Goal: Task Accomplishment & Management: Use online tool/utility

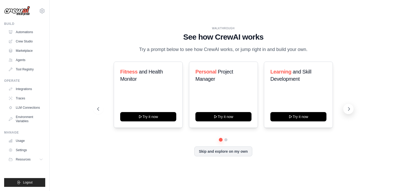
click at [347, 111] on icon at bounding box center [349, 108] width 5 height 5
click at [27, 49] on link "Marketplace" at bounding box center [26, 51] width 39 height 8
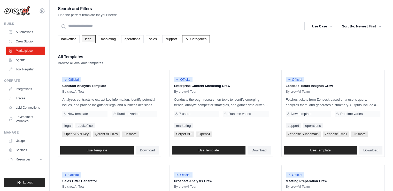
click at [93, 40] on link "legal" at bounding box center [89, 39] width 14 height 8
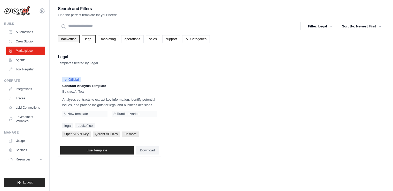
click at [69, 39] on link "backoffice" at bounding box center [69, 39] width 22 height 8
click at [88, 38] on link "legal" at bounding box center [89, 39] width 14 height 8
click at [106, 37] on link "marketing" at bounding box center [108, 39] width 21 height 8
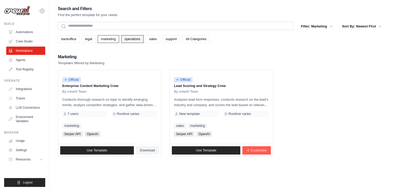
click at [130, 36] on link "operations" at bounding box center [132, 39] width 23 height 8
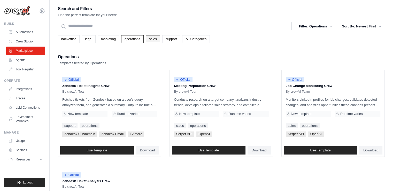
click at [151, 40] on link "sales" at bounding box center [153, 39] width 14 height 8
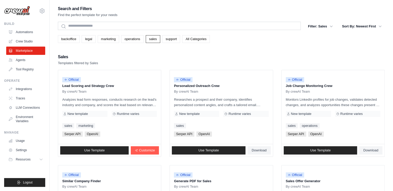
click at [161, 40] on div "backoffice legal marketing operations sales support All Categories" at bounding box center [221, 39] width 327 height 8
click at [166, 40] on link "support" at bounding box center [171, 39] width 18 height 8
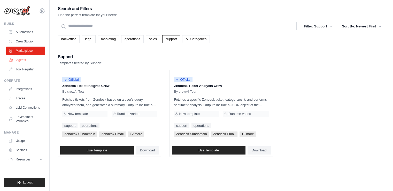
click at [32, 58] on link "Agents" at bounding box center [26, 60] width 39 height 8
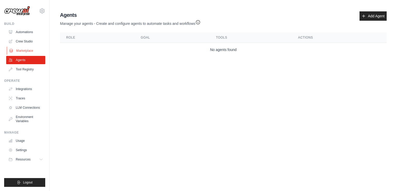
click at [30, 52] on link "Marketplace" at bounding box center [26, 51] width 39 height 8
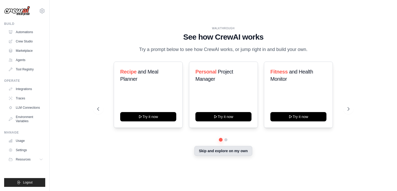
click at [218, 154] on button "Skip and explore on my own" at bounding box center [223, 151] width 58 height 10
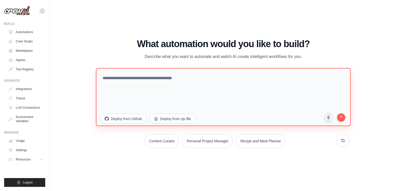
click at [144, 78] on textarea at bounding box center [223, 97] width 255 height 58
click at [140, 72] on textarea at bounding box center [223, 97] width 255 height 58
paste textarea "**********"
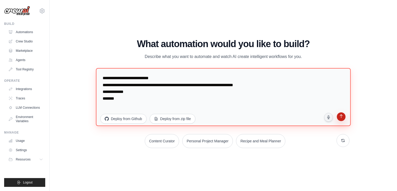
type textarea "**********"
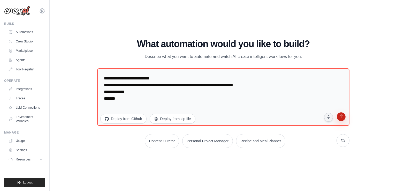
click at [343, 119] on icon "submit" at bounding box center [341, 116] width 5 height 5
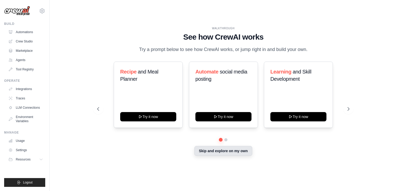
click at [221, 150] on button "Skip and explore on my own" at bounding box center [223, 151] width 58 height 10
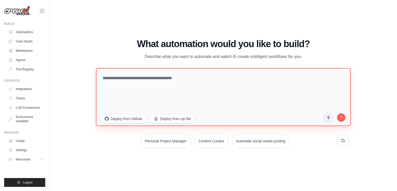
click at [162, 78] on textarea at bounding box center [223, 97] width 255 height 58
paste textarea "**********"
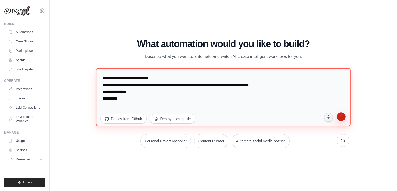
type textarea "**********"
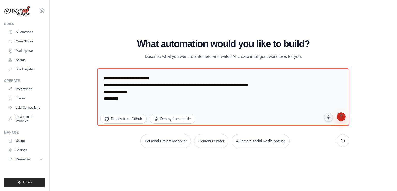
click at [342, 117] on icon "submit" at bounding box center [341, 116] width 5 height 5
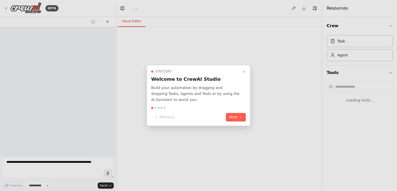
select select "****"
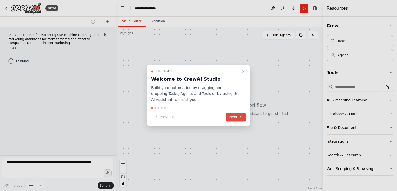
click at [235, 117] on button "Next" at bounding box center [236, 117] width 20 height 9
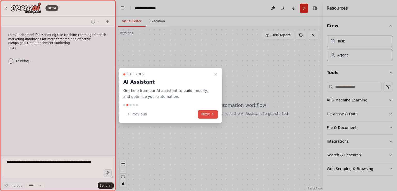
click at [209, 116] on button "Next" at bounding box center [208, 114] width 20 height 9
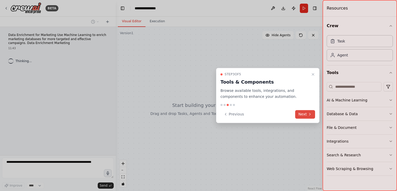
click at [308, 113] on icon at bounding box center [310, 114] width 4 height 4
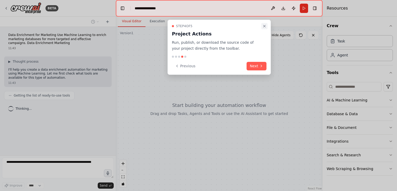
click at [265, 25] on icon "Close walkthrough" at bounding box center [265, 26] width 4 height 4
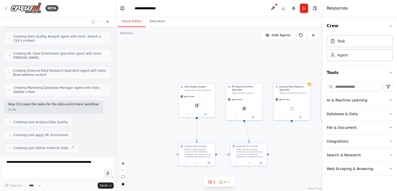
scroll to position [179, 0]
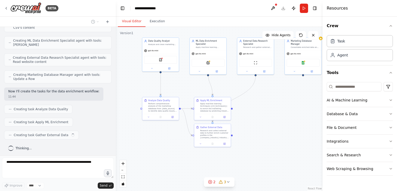
drag, startPoint x: 292, startPoint y: 135, endPoint x: 251, endPoint y: 70, distance: 76.1
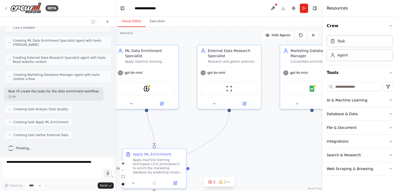
drag, startPoint x: 252, startPoint y: 71, endPoint x: 231, endPoint y: 143, distance: 74.0
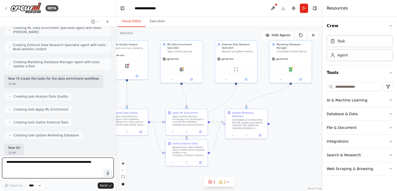
scroll to position [222, 0]
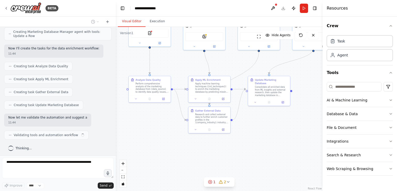
drag, startPoint x: 195, startPoint y: 112, endPoint x: 237, endPoint y: 65, distance: 62.8
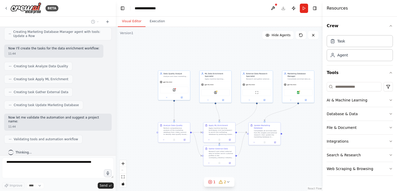
drag, startPoint x: 190, startPoint y: 58, endPoint x: 192, endPoint y: 107, distance: 49.4
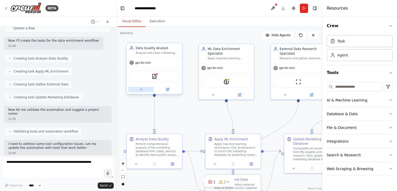
scroll to position [256, 0]
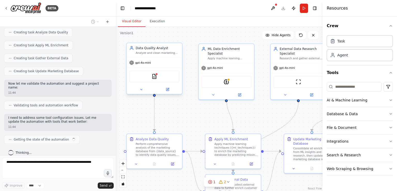
click at [155, 53] on div "Analyze and clean marketing database records from {data_source}, identifying da…" at bounding box center [158, 53] width 44 height 4
click at [159, 51] on div "Data Quality Analyst Analyze and clean marketing database records from {data_so…" at bounding box center [158, 50] width 44 height 9
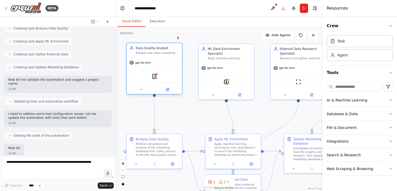
scroll to position [290, 0]
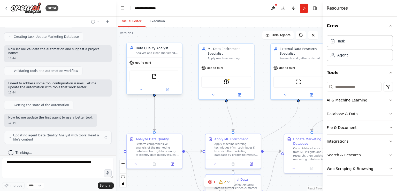
click at [130, 49] on icon at bounding box center [131, 49] width 3 height 1
click at [141, 51] on div "Analyze and clean marketing database records from {data_source}, identifying da…" at bounding box center [158, 53] width 44 height 4
click at [158, 78] on div "FileReadTool" at bounding box center [155, 77] width 50 height 12
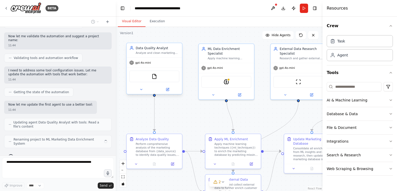
click at [162, 57] on div "Data Quality Analyst Analyze and clean marketing database records from {data_so…" at bounding box center [154, 50] width 55 height 14
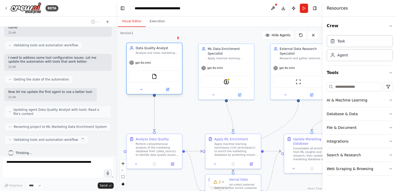
click at [143, 66] on div "gpt-4o-mini" at bounding box center [154, 63] width 55 height 10
click at [144, 54] on div "Analyze and clean marketing database records from {data_source}, identifying da…" at bounding box center [158, 53] width 44 height 4
click at [168, 50] on div "Data Quality Analyst" at bounding box center [158, 48] width 44 height 4
click at [353, 44] on div "Task" at bounding box center [360, 41] width 66 height 12
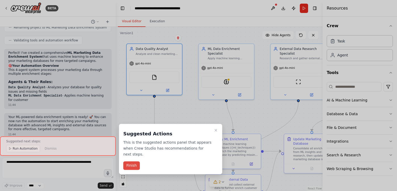
click at [134, 161] on button "Finish" at bounding box center [131, 165] width 17 height 9
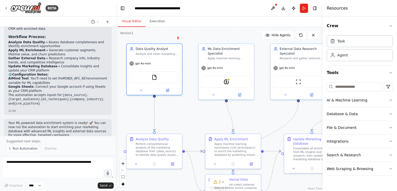
scroll to position [508, 0]
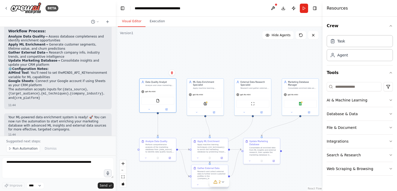
drag, startPoint x: 183, startPoint y: 108, endPoint x: 176, endPoint y: 119, distance: 13.8
click at [159, 88] on div "gpt-4o-mini" at bounding box center [158, 91] width 36 height 6
click at [159, 83] on div "Data Quality Analyst Analyze and clean marketing database records from {data_so…" at bounding box center [160, 83] width 29 height 6
click at [217, 91] on div "gpt-4o-mini" at bounding box center [205, 94] width 36 height 6
click at [157, 88] on div "gpt-4o-mini" at bounding box center [158, 91] width 36 height 6
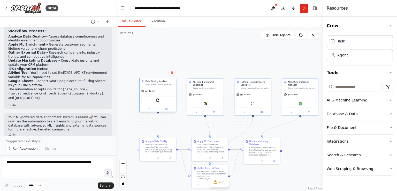
click at [160, 99] on div "FileReadTool" at bounding box center [157, 100] width 33 height 8
click at [168, 108] on button at bounding box center [166, 109] width 17 height 4
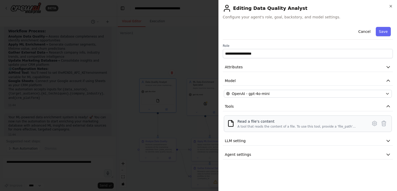
click at [293, 122] on div "Read a file's content" at bounding box center [301, 121] width 127 height 5
click at [363, 124] on div "A tool that reads the content of a file. To use this tool, provide a 'file_path…" at bounding box center [301, 126] width 127 height 4
click at [373, 123] on icon at bounding box center [375, 123] width 6 height 6
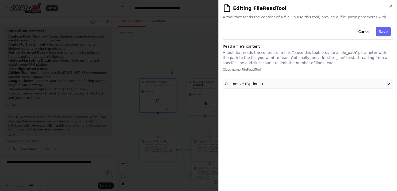
click at [340, 81] on button "Customize (Optional)" at bounding box center [308, 84] width 170 height 10
click at [389, 5] on icon "button" at bounding box center [391, 6] width 4 height 4
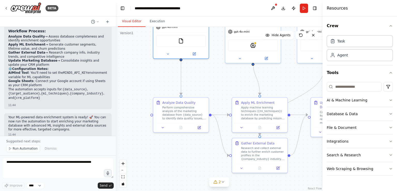
drag, startPoint x: 166, startPoint y: 130, endPoint x: 210, endPoint y: 75, distance: 70.7
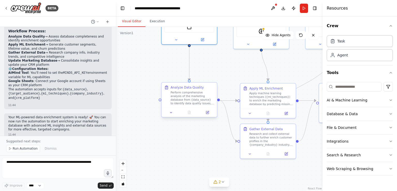
click at [198, 104] on div "Perform comprehensive analysis of the marketing database from {data_source} to …" at bounding box center [193, 98] width 44 height 14
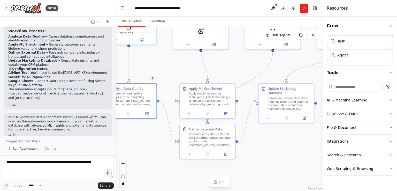
drag, startPoint x: 241, startPoint y: 71, endPoint x: 180, endPoint y: 72, distance: 60.5
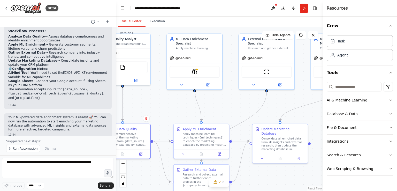
drag, startPoint x: 266, startPoint y: 153, endPoint x: 261, endPoint y: 177, distance: 24.5
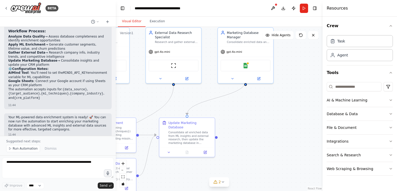
drag, startPoint x: 233, startPoint y: 99, endPoint x: 141, endPoint y: 92, distance: 92.8
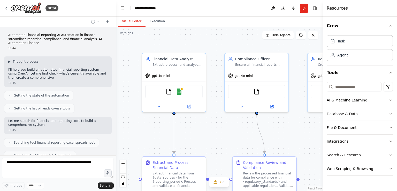
scroll to position [188, 0]
